Goal: Task Accomplishment & Management: Use online tool/utility

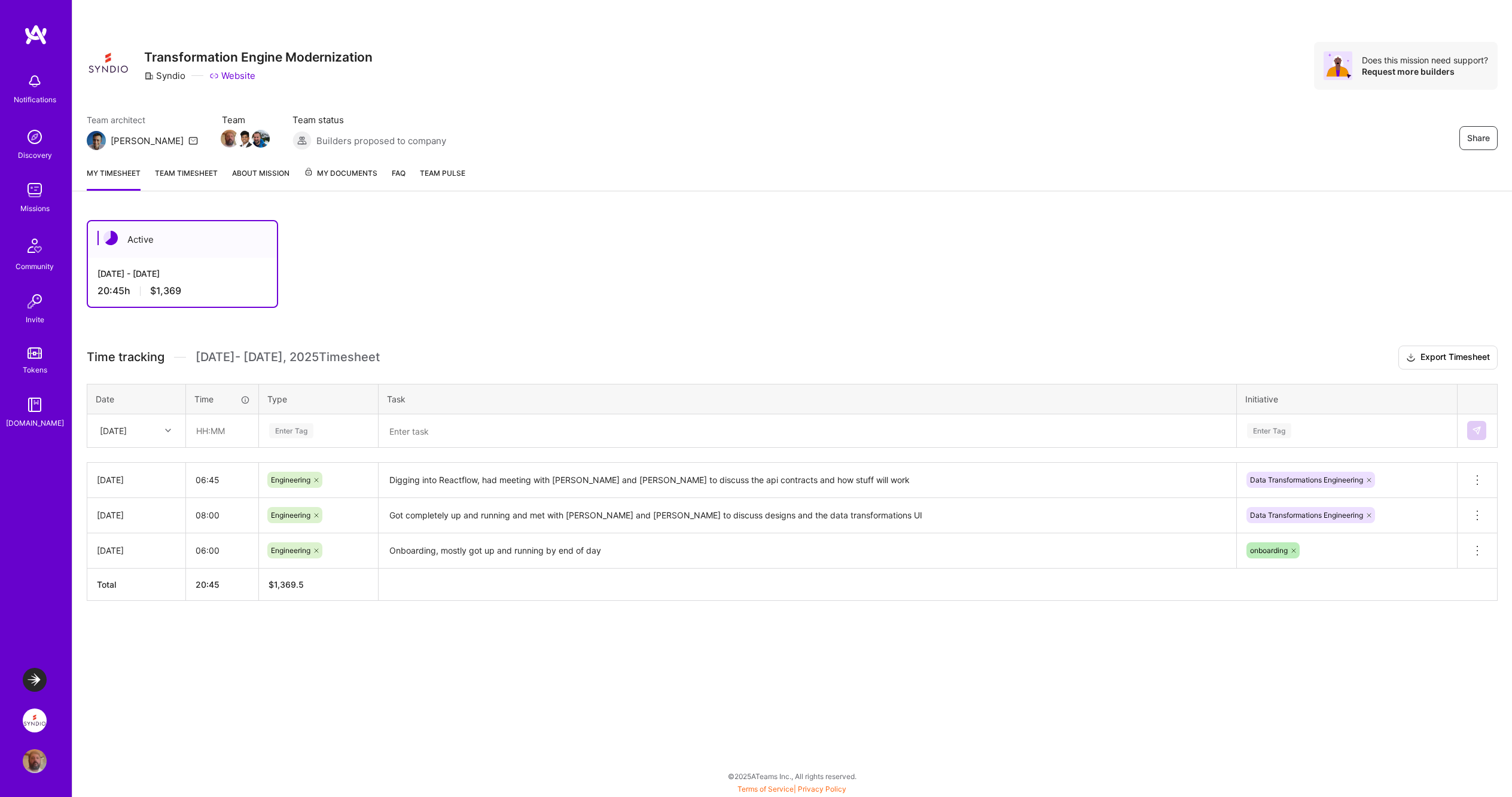
click at [185, 176] on link "Team timesheet" at bounding box center [186, 178] width 62 height 24
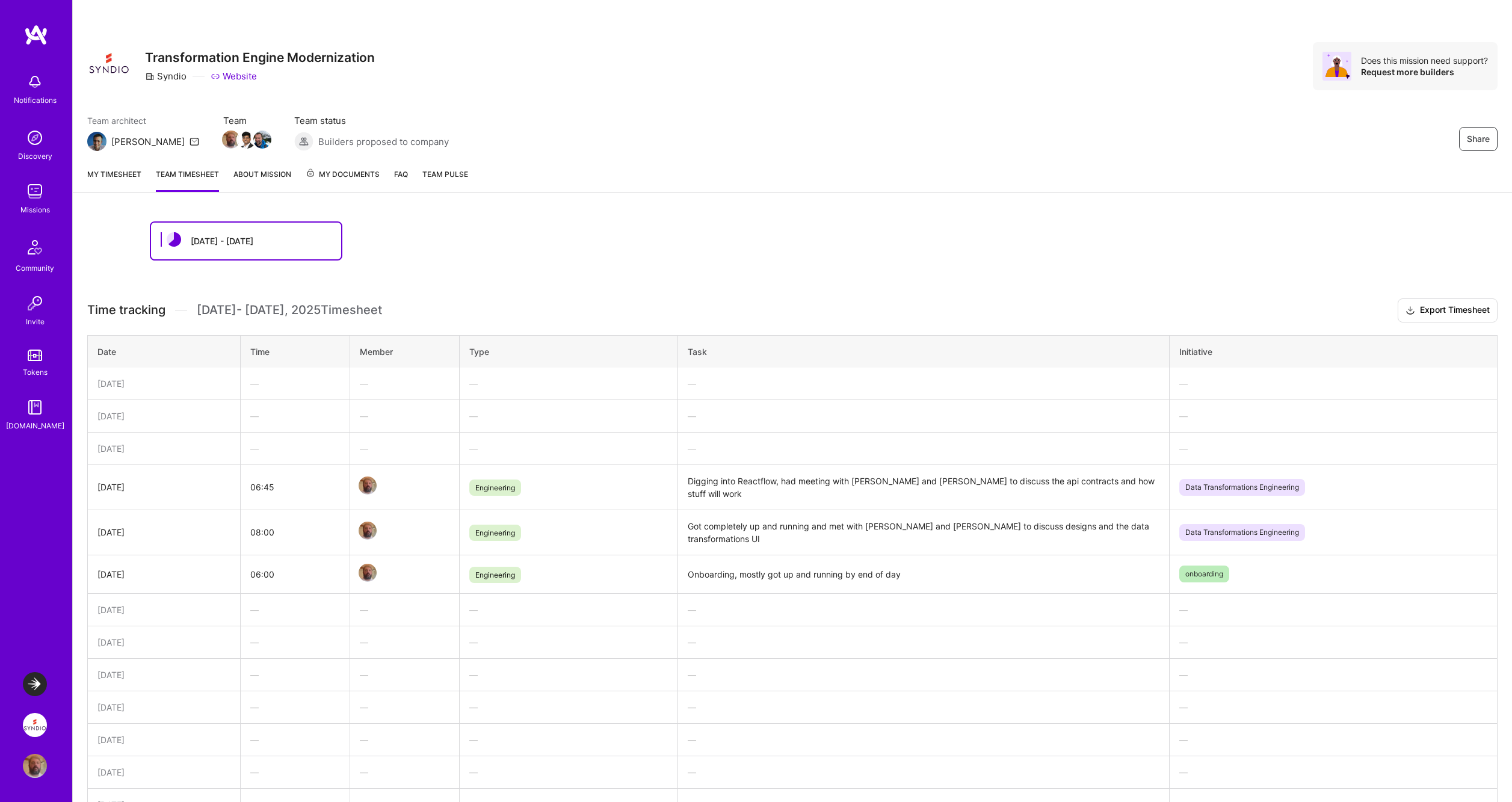
click at [126, 172] on link "My timesheet" at bounding box center [114, 179] width 54 height 24
